Goal: Check status: Check status

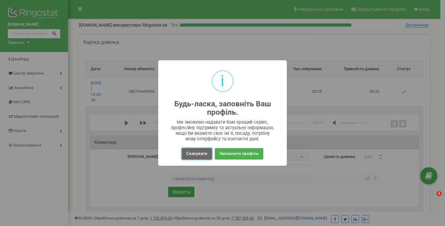
click at [196, 151] on button "Скасувати" at bounding box center [197, 153] width 30 height 11
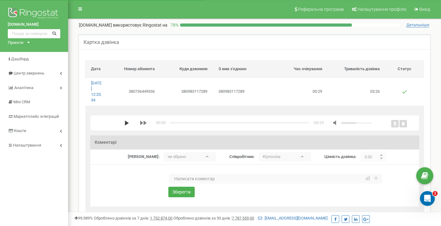
click at [125, 125] on polygon "media player" at bounding box center [127, 123] width 4 height 5
click at [125, 124] on icon "media player" at bounding box center [127, 123] width 4 height 5
click at [171, 123] on div "media player" at bounding box center [172, 123] width 5 height 2
click at [171, 123] on div "media player" at bounding box center [171, 123] width 2 height 2
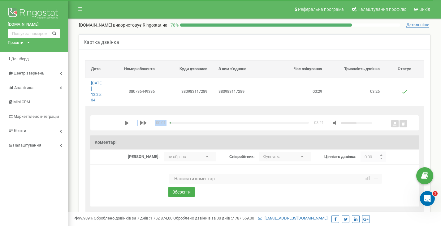
click at [168, 123] on div "00:01 x -03:21" at bounding box center [247, 123] width 247 height 6
click at [114, 118] on div "00:01 x -03:21" at bounding box center [254, 123] width 329 height 16
click at [91, 126] on div "00:01 x -03:21" at bounding box center [254, 123] width 329 height 16
click at [127, 123] on icon "media player" at bounding box center [126, 123] width 5 height 5
click at [144, 123] on polygon "media player" at bounding box center [145, 123] width 3 height 5
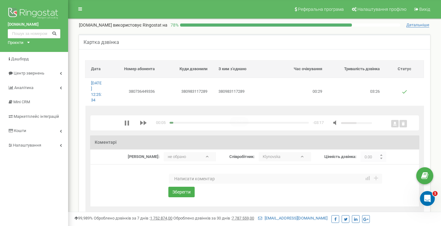
click at [371, 123] on div "media player" at bounding box center [356, 123] width 31 height 2
click at [126, 123] on icon "media player" at bounding box center [126, 123] width 5 height 5
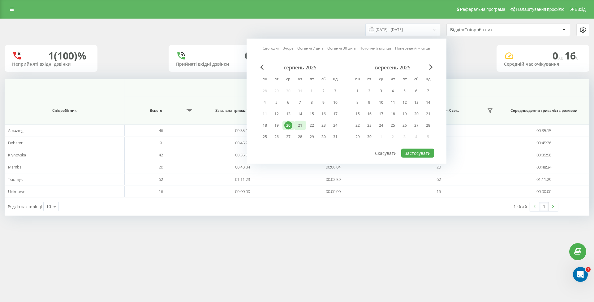
click at [296, 123] on div "21" at bounding box center [300, 125] width 8 height 8
click at [418, 152] on button "Застосувати" at bounding box center [417, 152] width 33 height 9
type input "21.08.2025 - 21.08.2025"
